Goal: Information Seeking & Learning: Learn about a topic

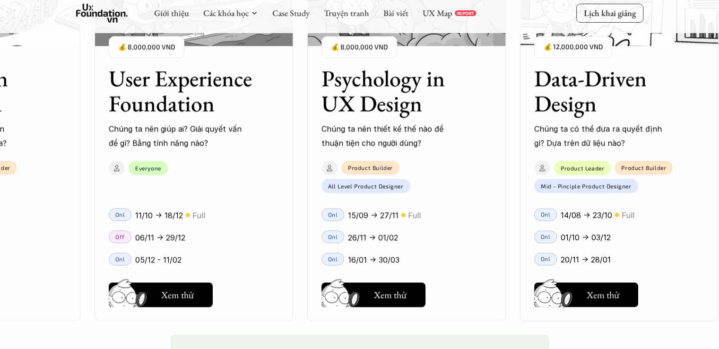
scroll to position [1356, 0]
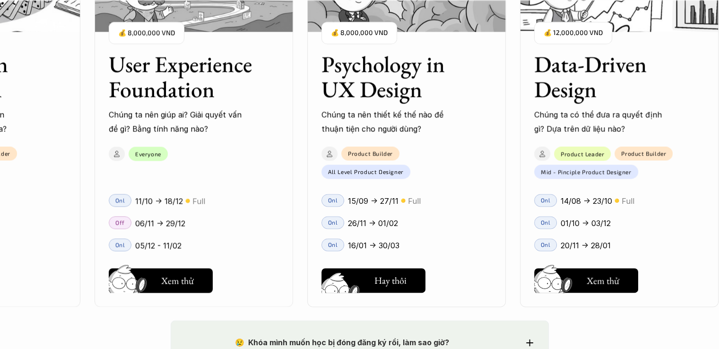
click at [411, 290] on button "Hay thôi Xem thử" at bounding box center [373, 280] width 104 height 25
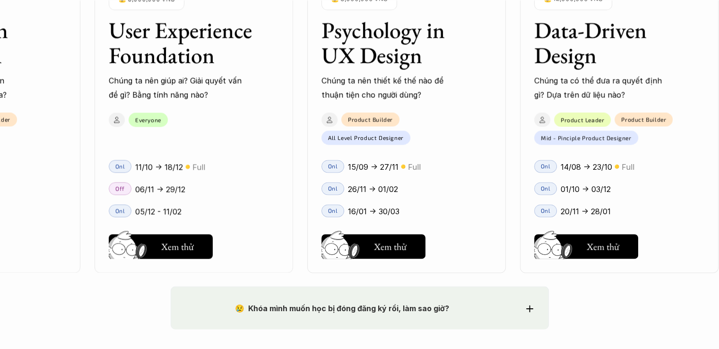
scroll to position [1404, 0]
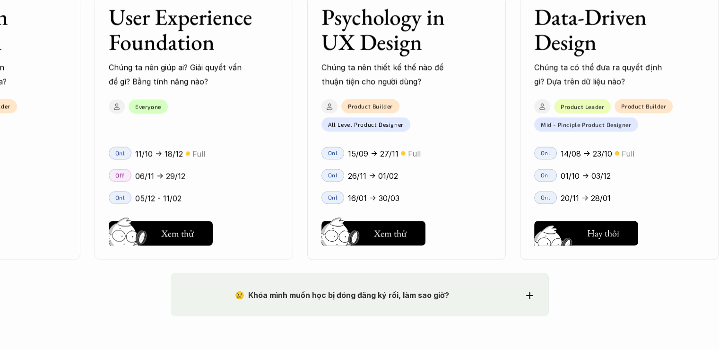
click at [610, 232] on h5 "Xem thử" at bounding box center [602, 235] width 33 height 13
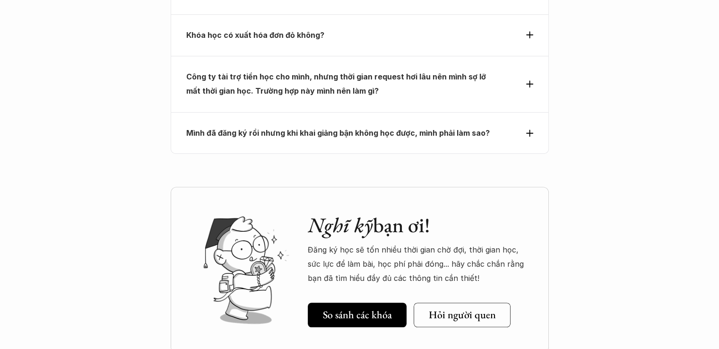
scroll to position [4395, 0]
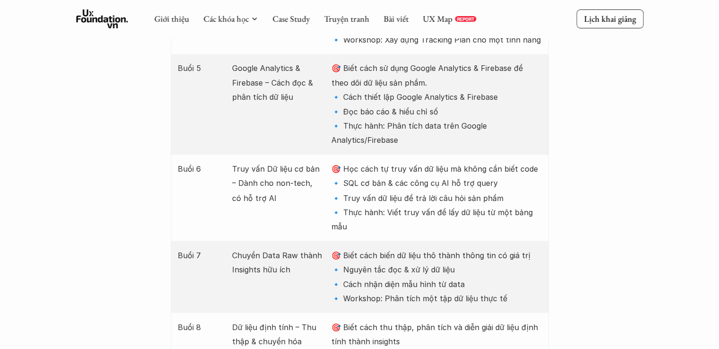
scroll to position [1465, 0]
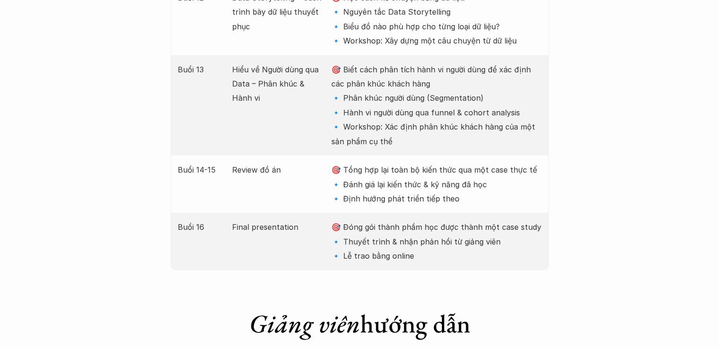
scroll to position [2221, 0]
